Goal: Information Seeking & Learning: Check status

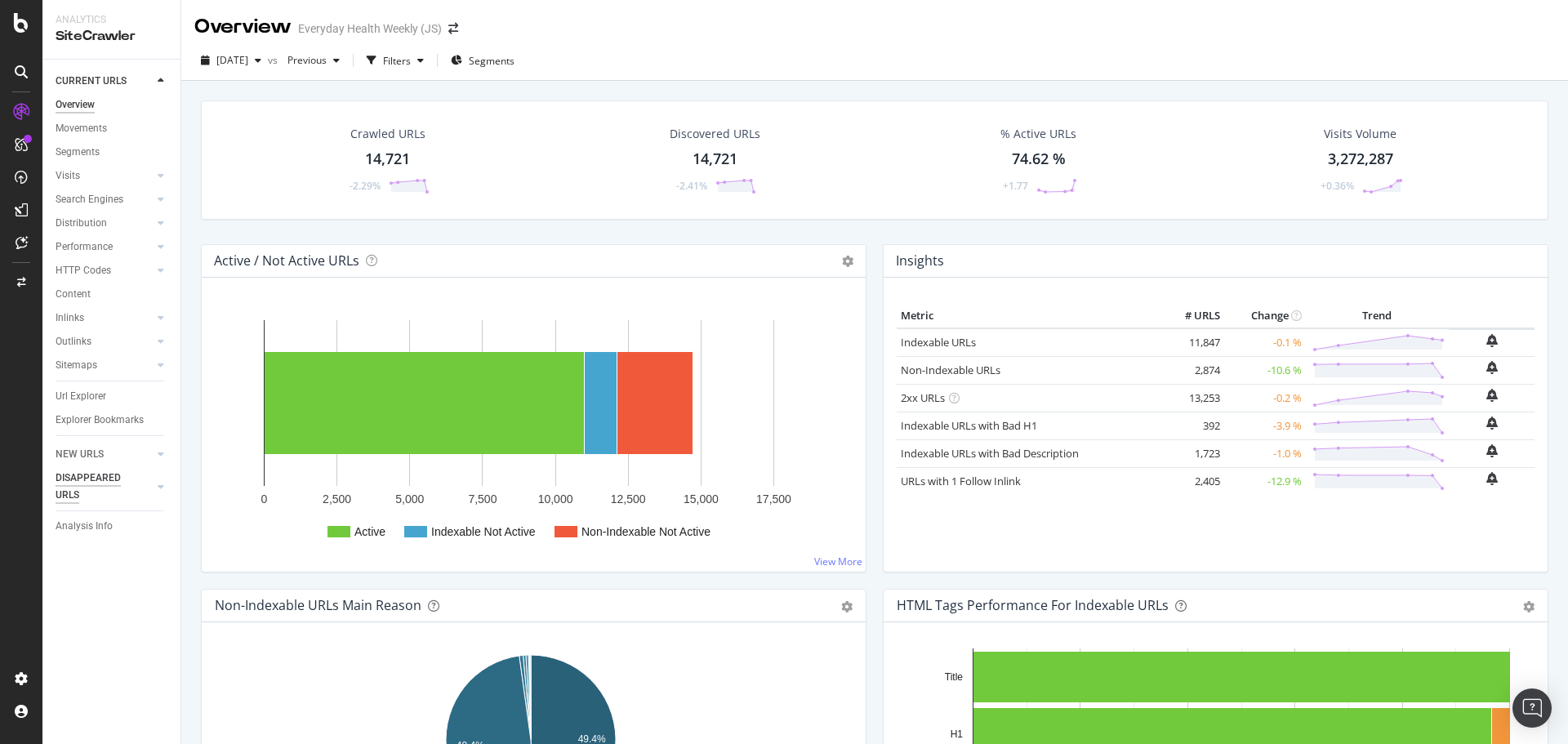
click at [83, 481] on div "DISAPPEARED URLS" at bounding box center [96, 486] width 83 height 34
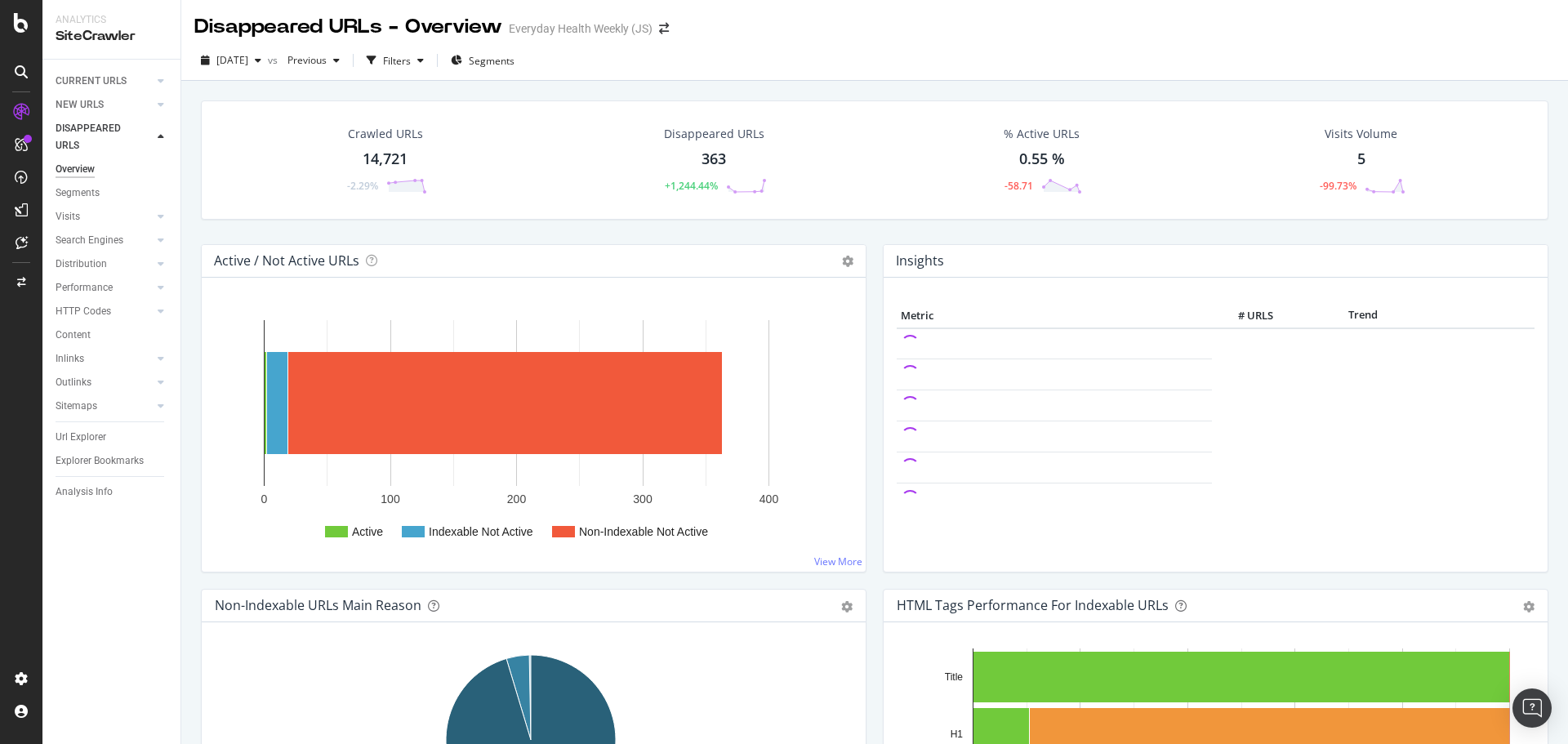
click at [702, 162] on div "363" at bounding box center [714, 159] width 25 height 21
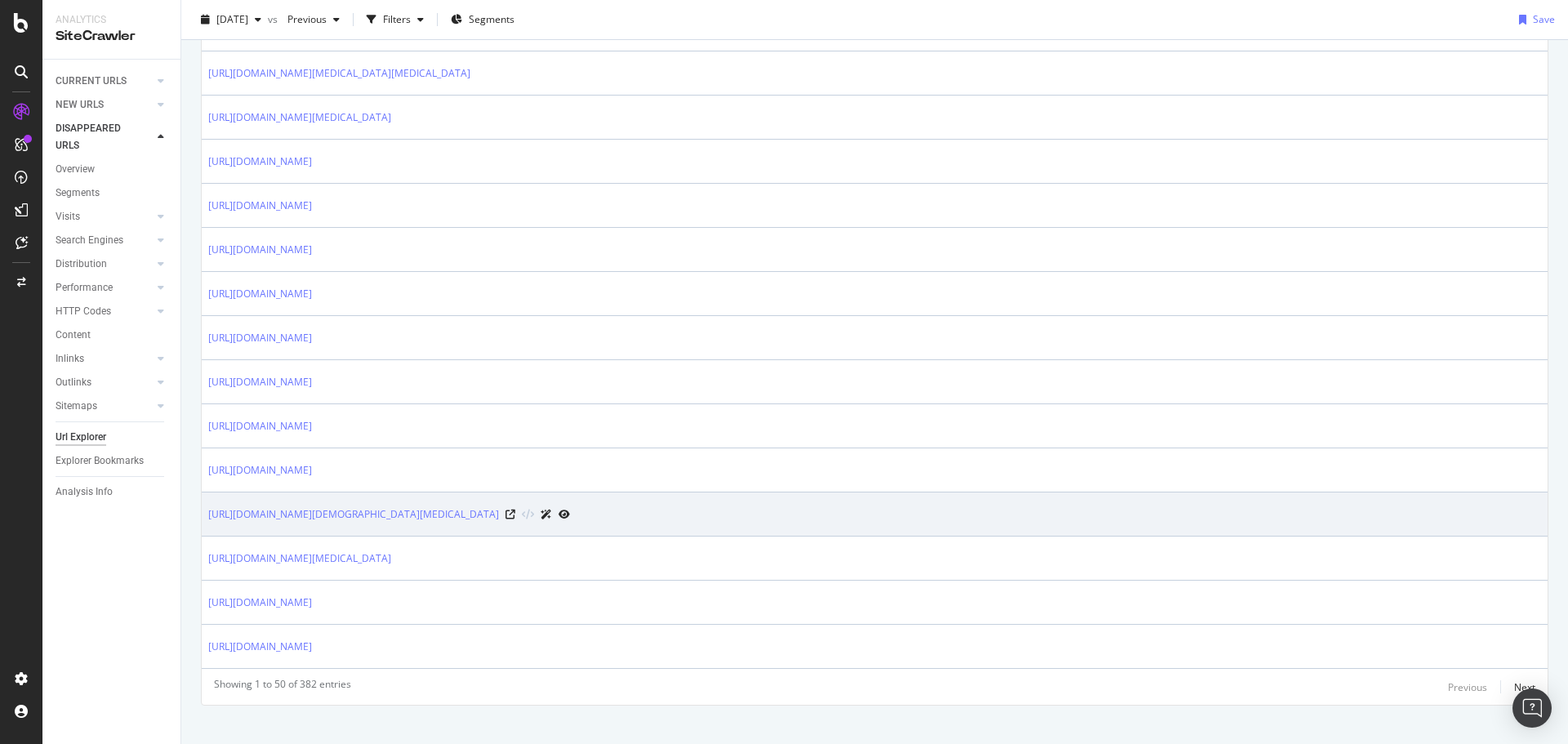
scroll to position [2061, 0]
